Goal: Navigation & Orientation: Find specific page/section

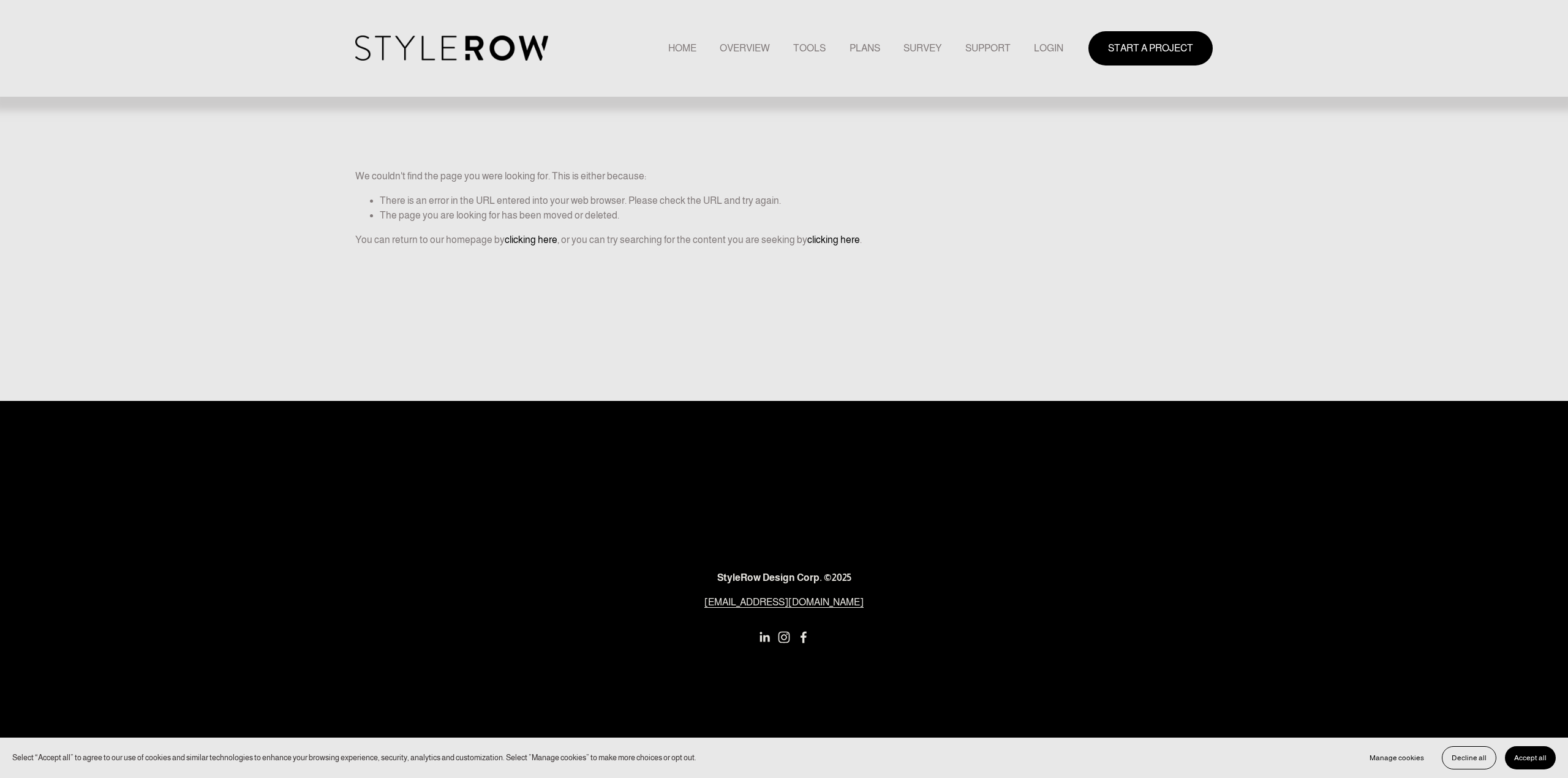
click at [1054, 47] on link "LOGIN" at bounding box center [1048, 47] width 29 height 16
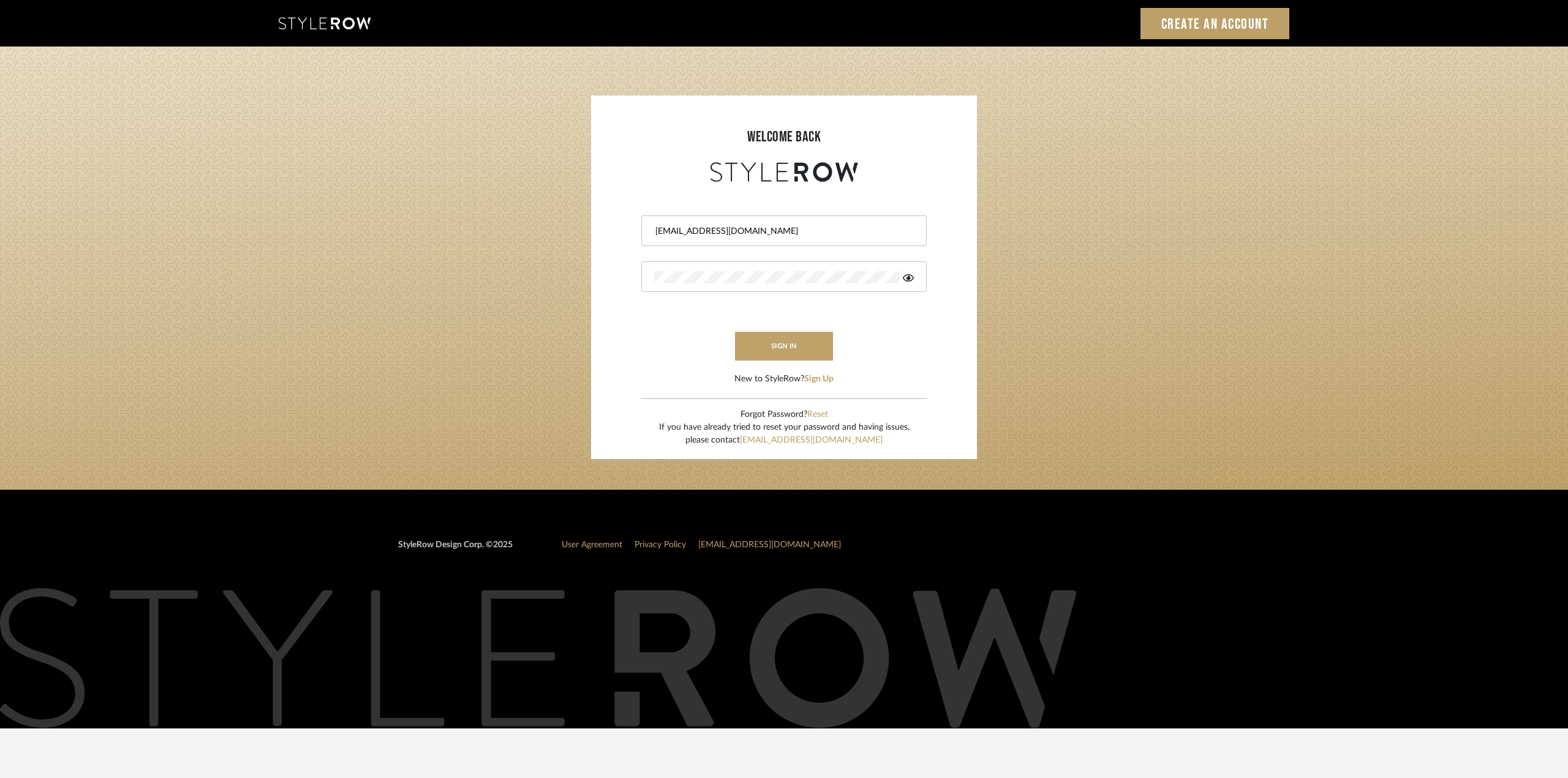
click at [796, 346] on button "sign in" at bounding box center [784, 346] width 98 height 29
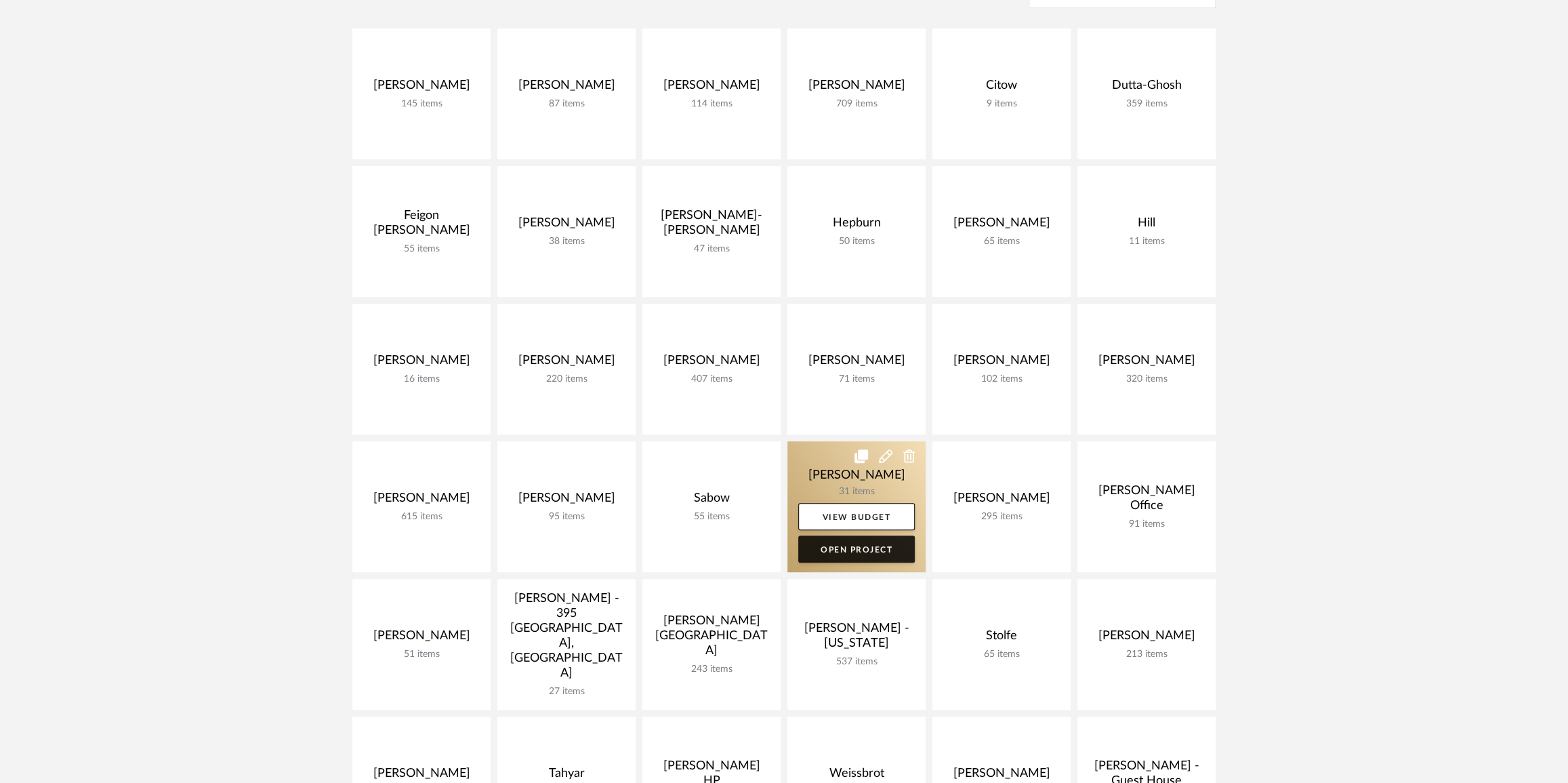
scroll to position [246, 0]
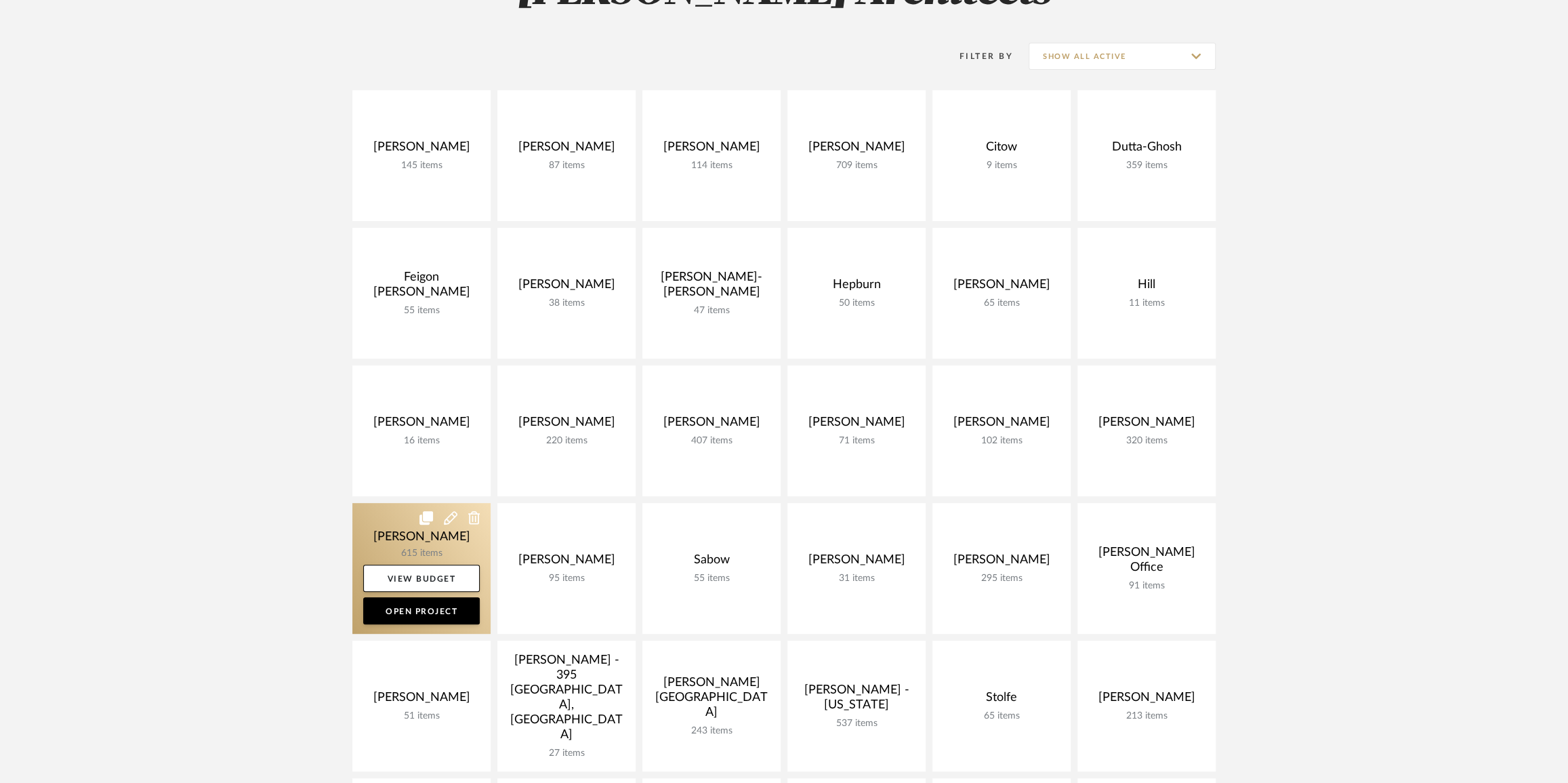
click at [423, 536] on link at bounding box center [421, 569] width 138 height 131
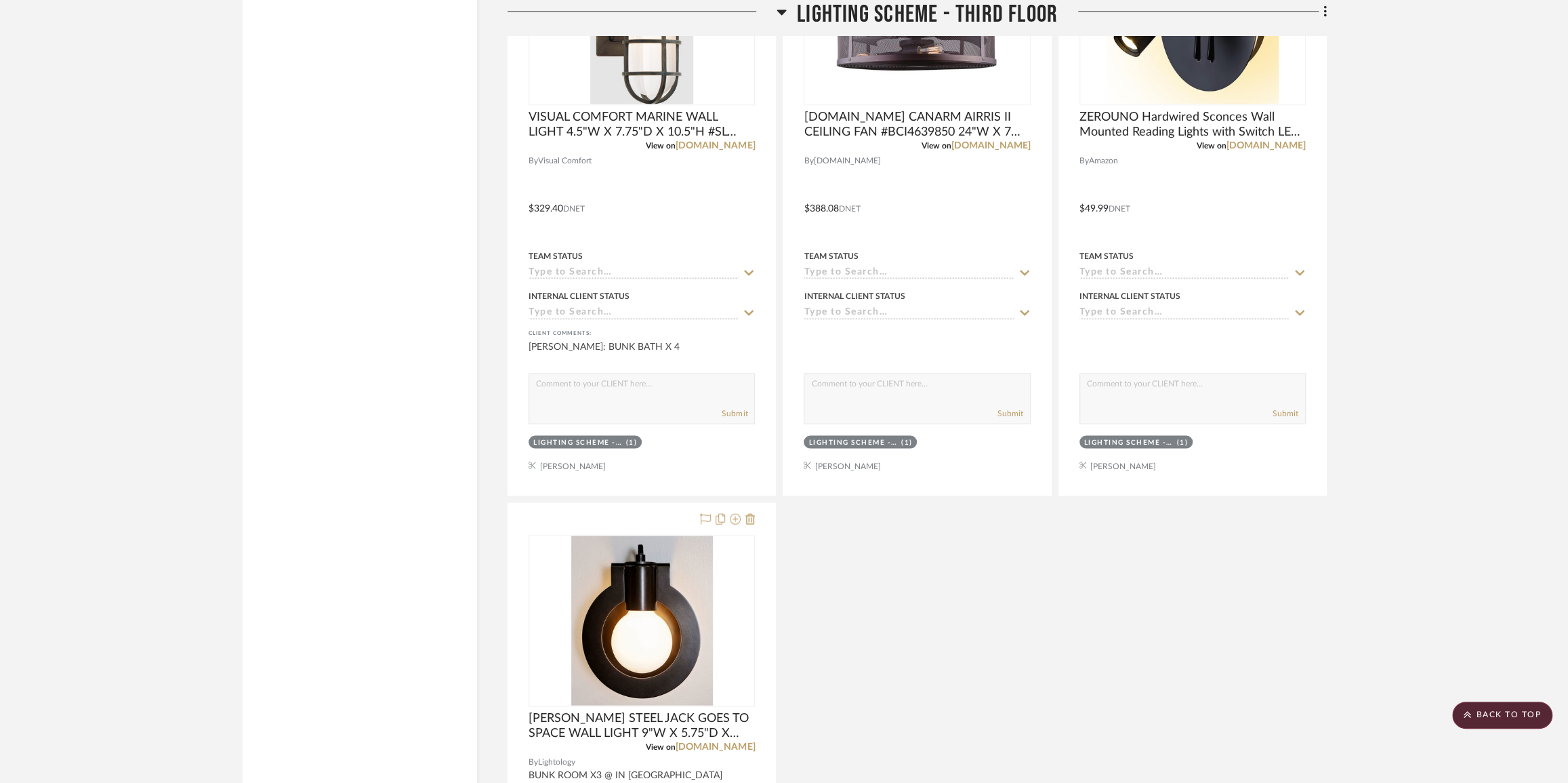
scroll to position [10570, 0]
